Goal: Information Seeking & Learning: Find specific fact

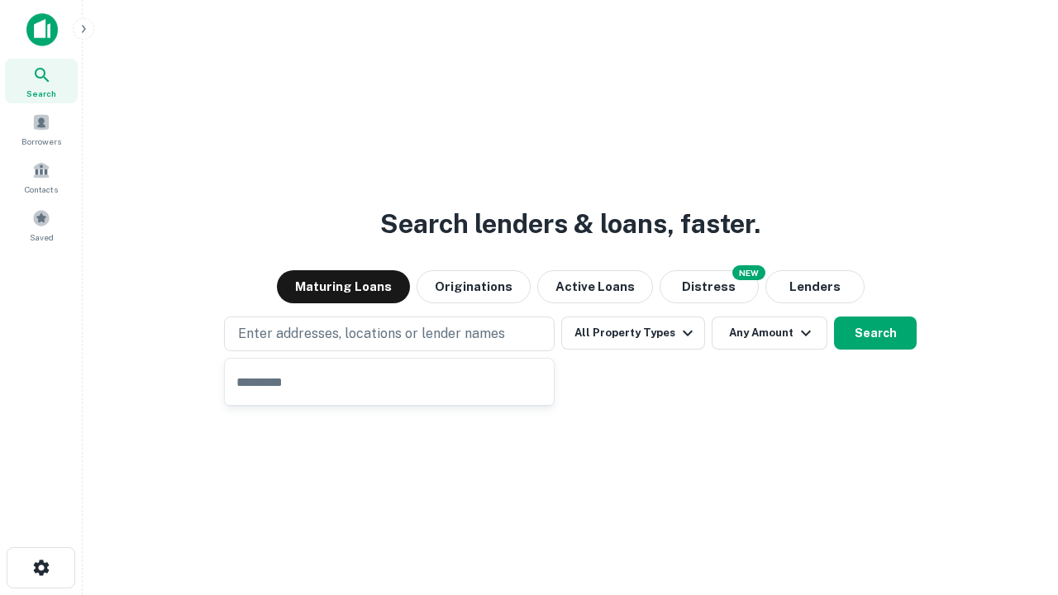
type input "**********"
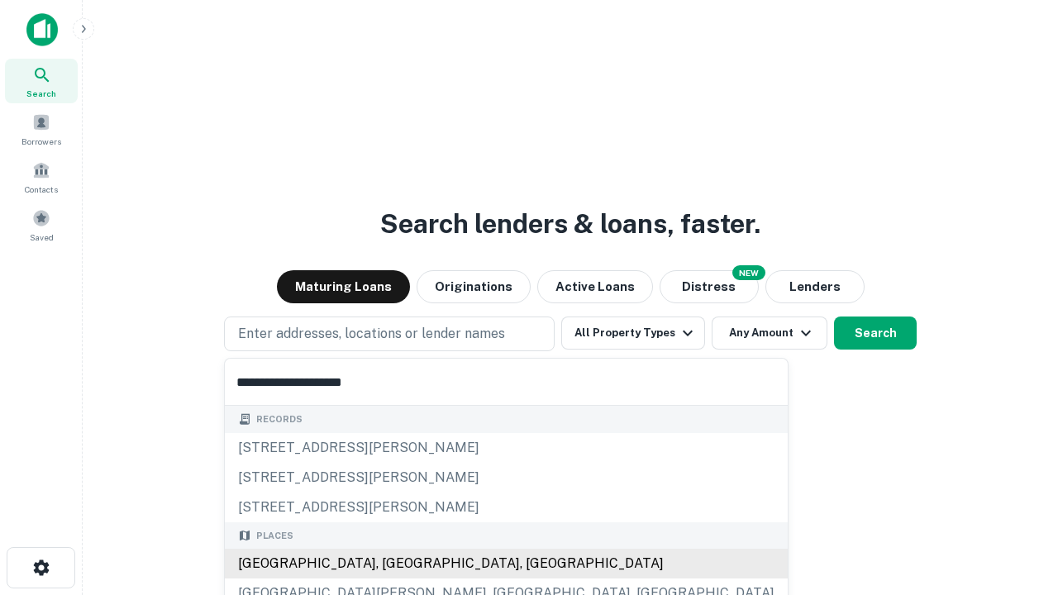
click at [395, 564] on div "[GEOGRAPHIC_DATA], [GEOGRAPHIC_DATA], [GEOGRAPHIC_DATA]" at bounding box center [506, 564] width 563 height 30
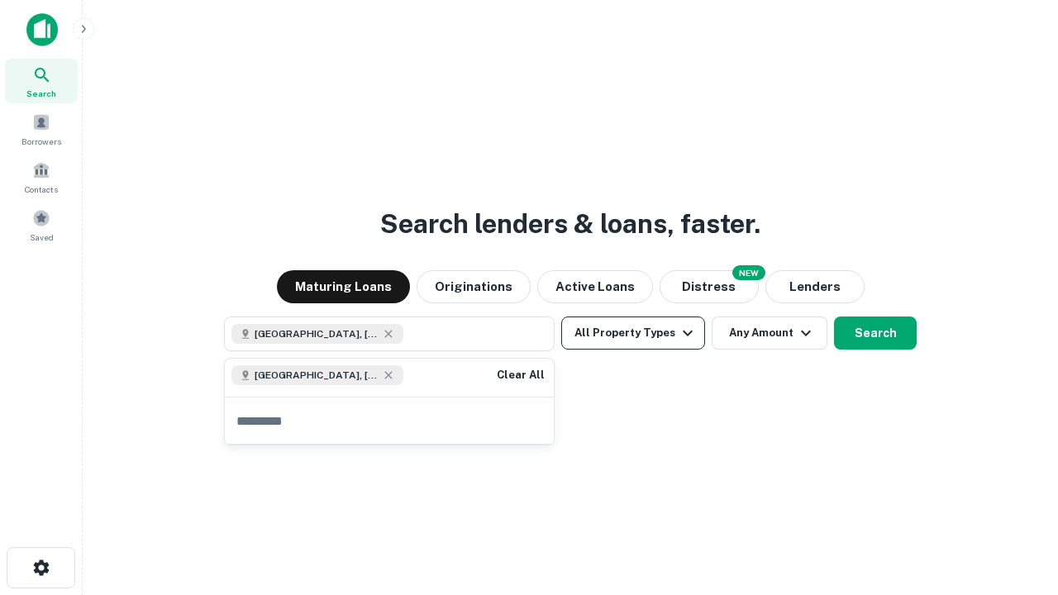
click at [633, 333] on button "All Property Types" at bounding box center [633, 333] width 144 height 33
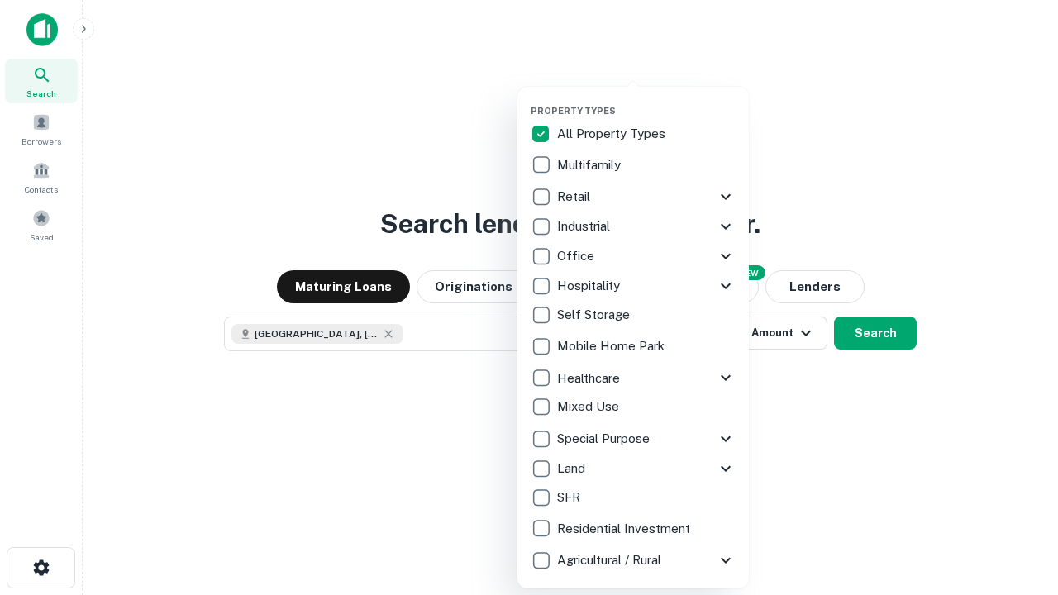
click at [647, 100] on button "button" at bounding box center [647, 100] width 232 height 1
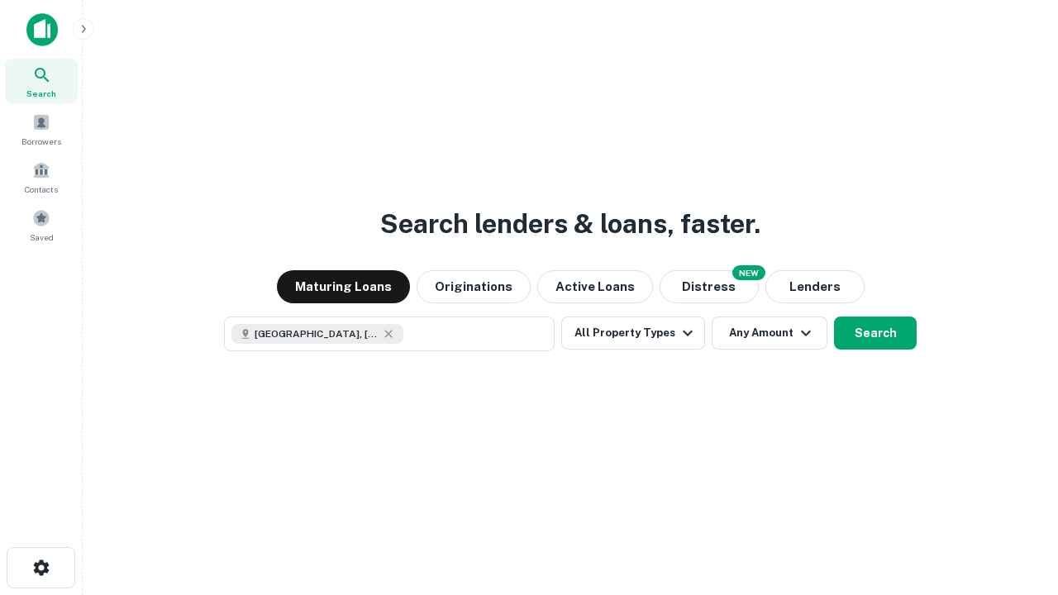
scroll to position [26, 0]
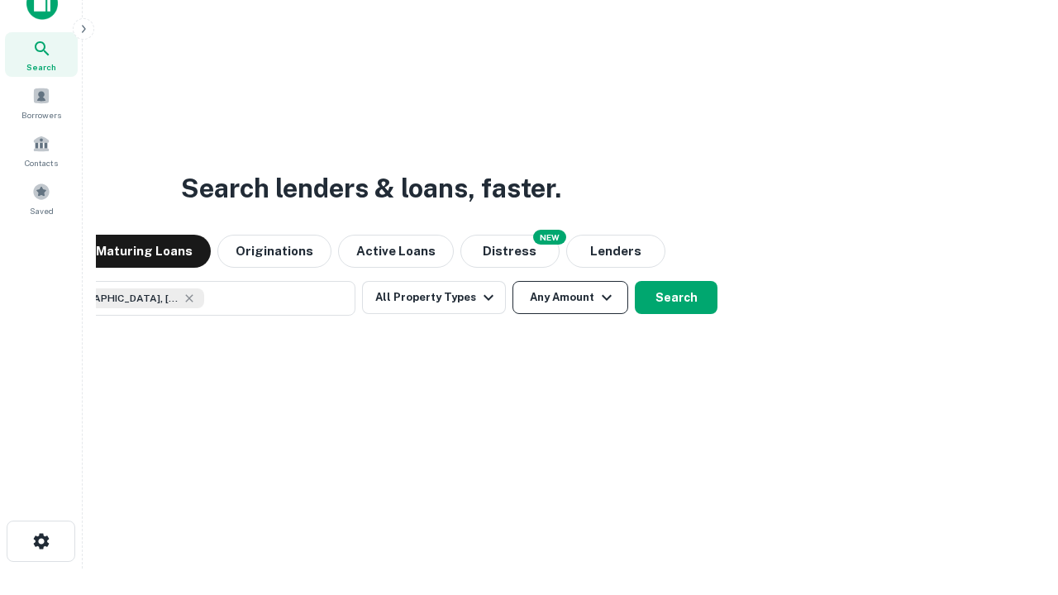
click at [513, 281] on button "Any Amount" at bounding box center [571, 297] width 116 height 33
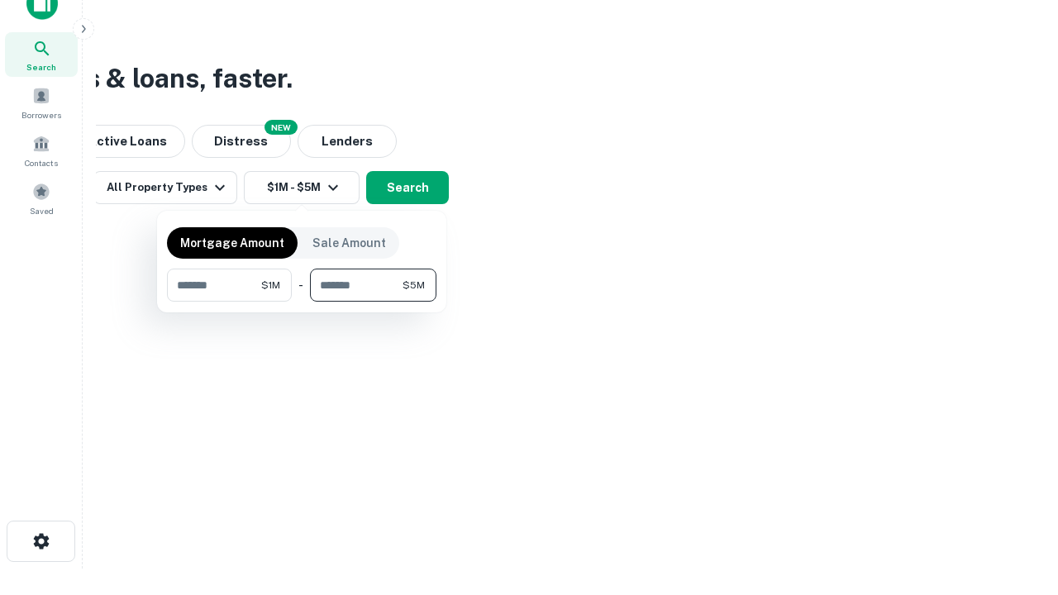
type input "*******"
click at [302, 302] on button "button" at bounding box center [302, 302] width 270 height 1
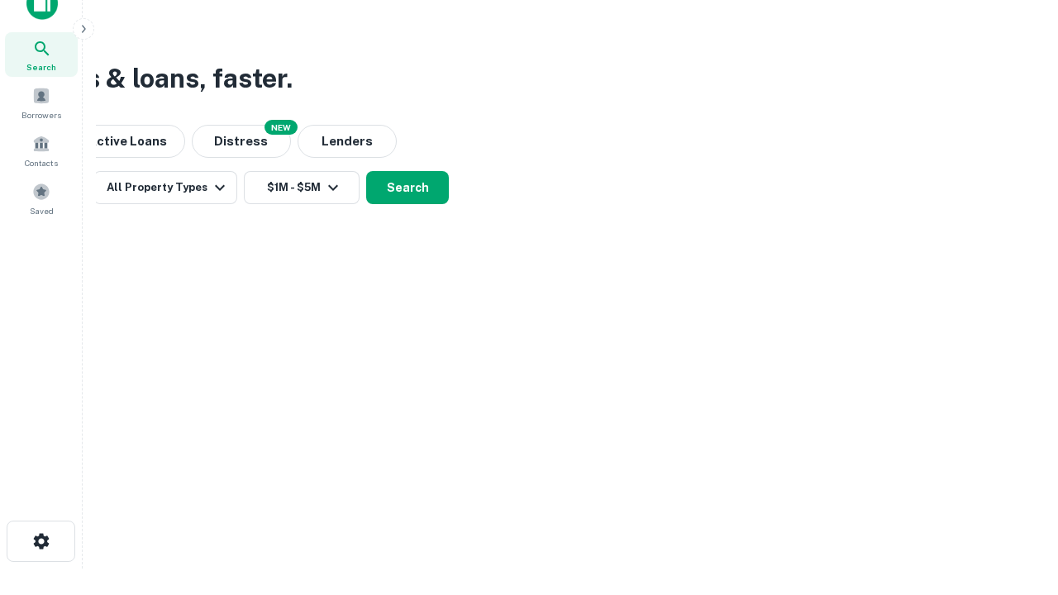
scroll to position [26, 0]
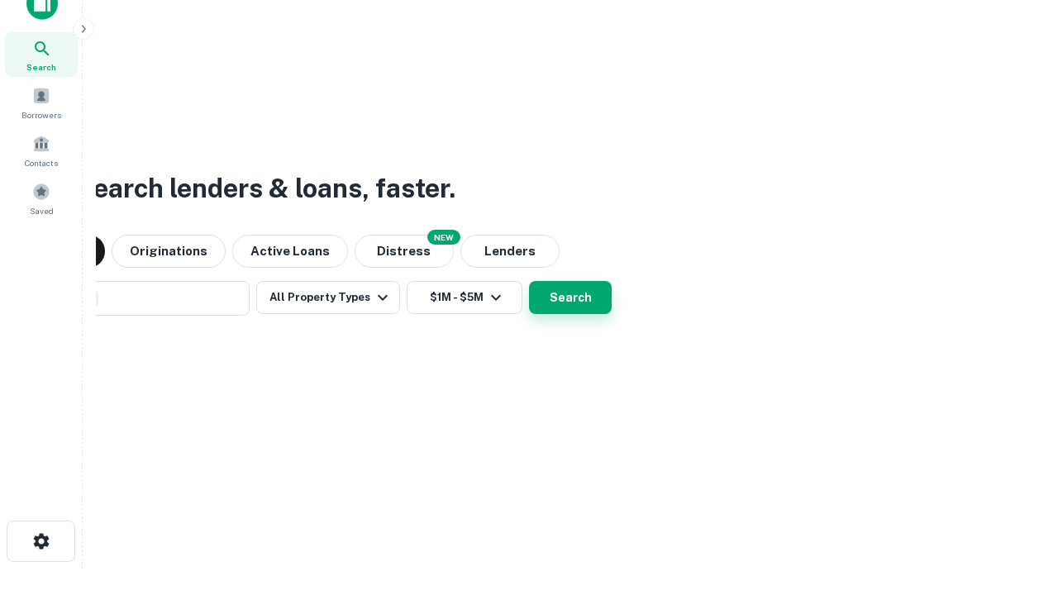
click at [529, 281] on button "Search" at bounding box center [570, 297] width 83 height 33
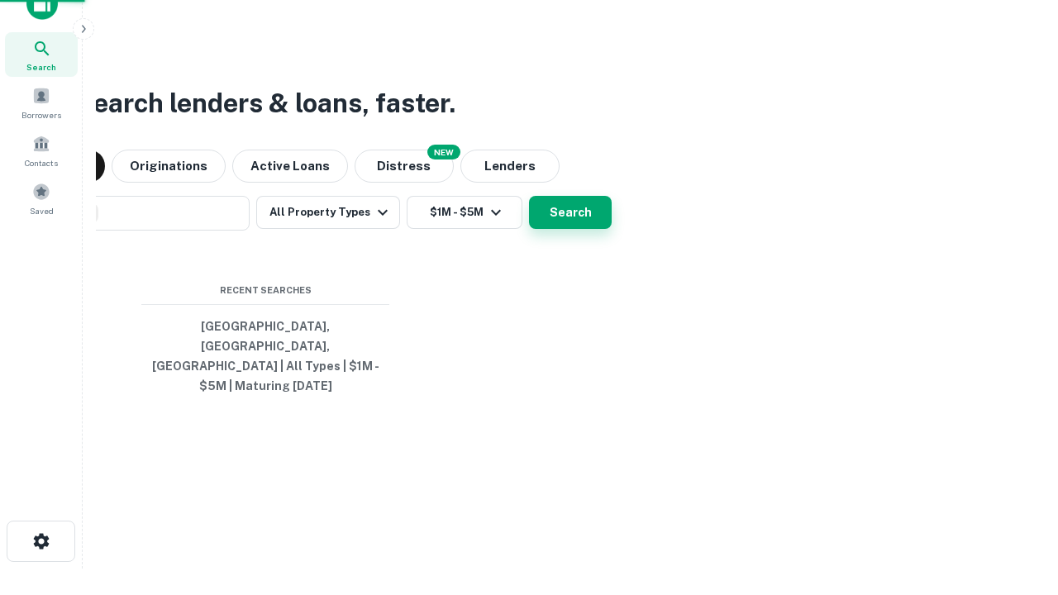
scroll to position [54, 468]
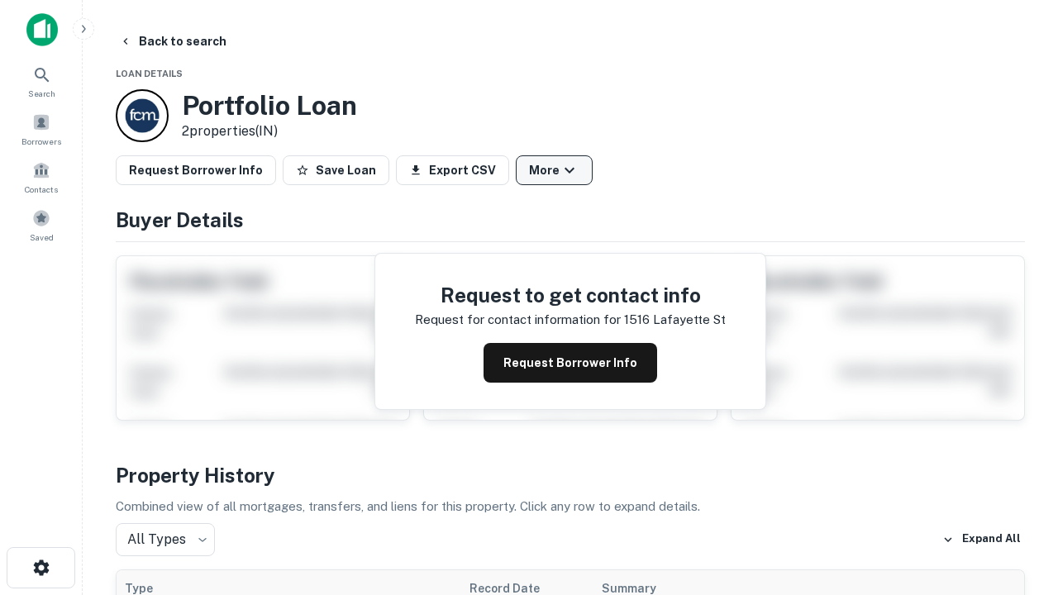
click at [554, 170] on button "More" at bounding box center [554, 170] width 77 height 30
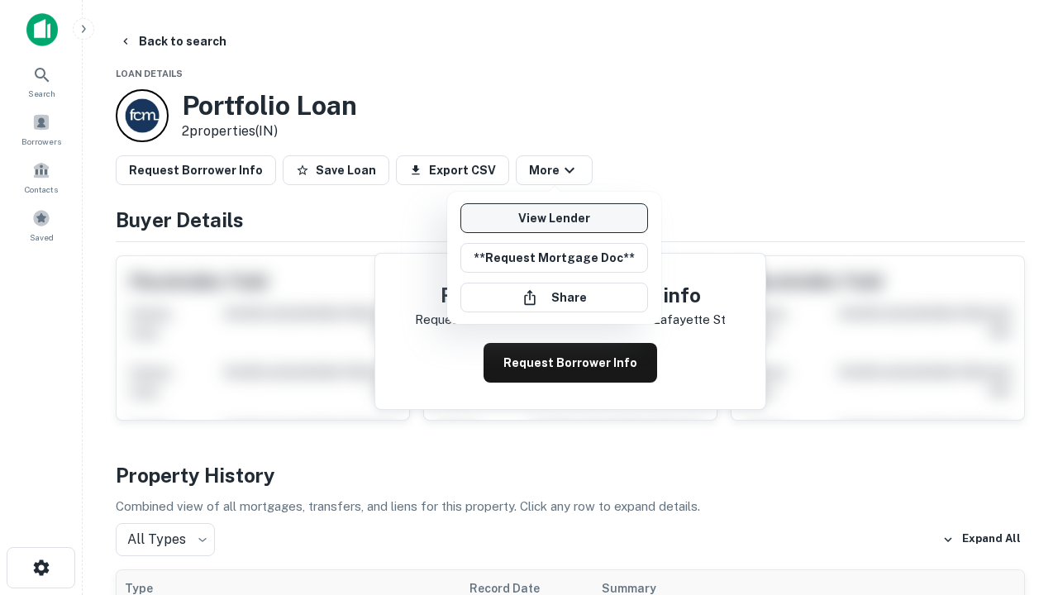
click at [554, 218] on link "View Lender" at bounding box center [555, 218] width 188 height 30
